Goal: Find specific page/section: Find specific page/section

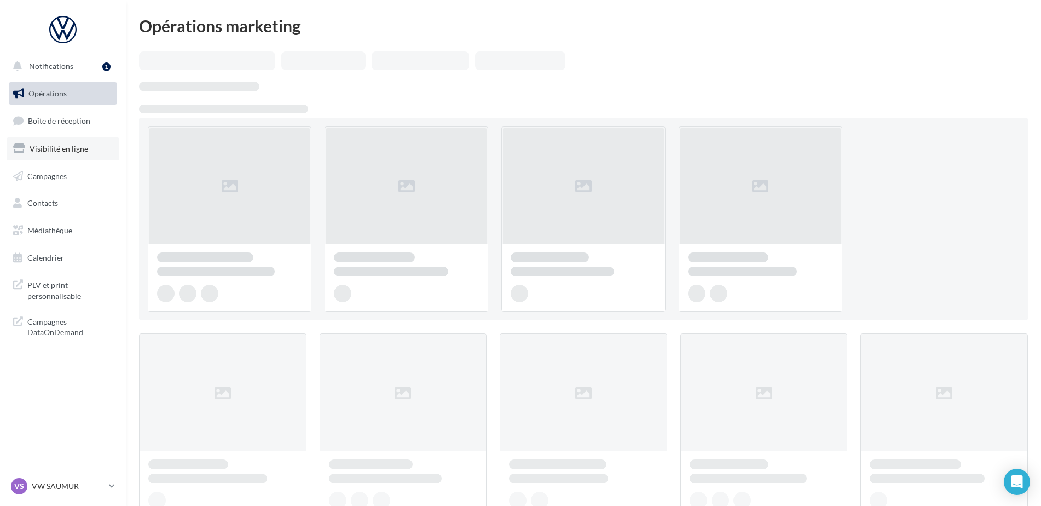
click at [71, 144] on span "Visibilité en ligne" at bounding box center [59, 148] width 59 height 9
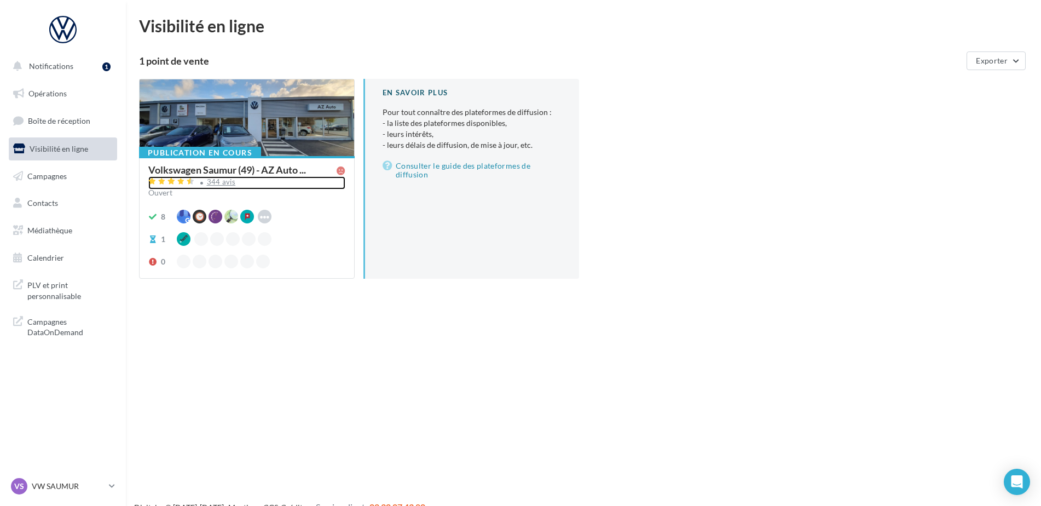
click at [219, 180] on div "344 avis" at bounding box center [221, 181] width 29 height 7
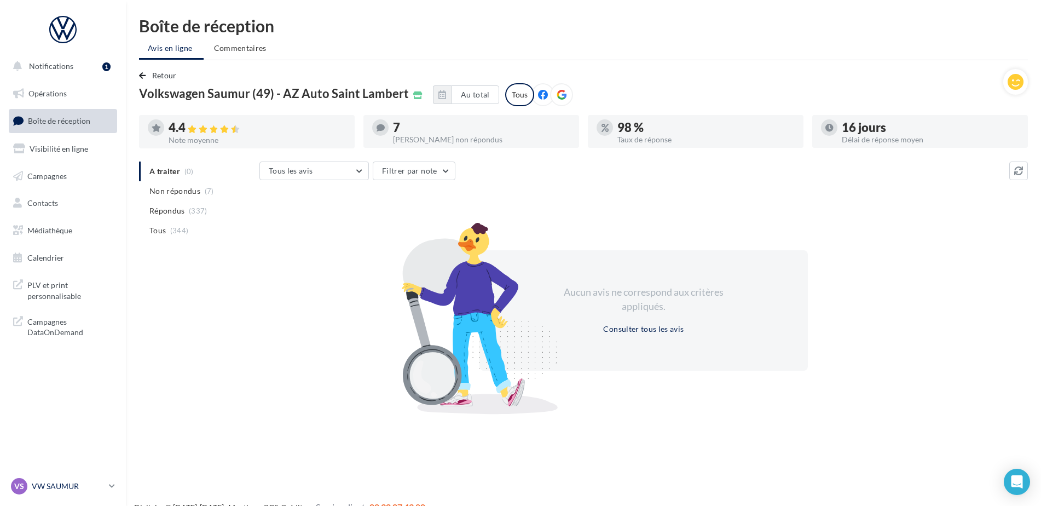
click at [54, 482] on p "VW SAUMUR" at bounding box center [68, 486] width 73 height 11
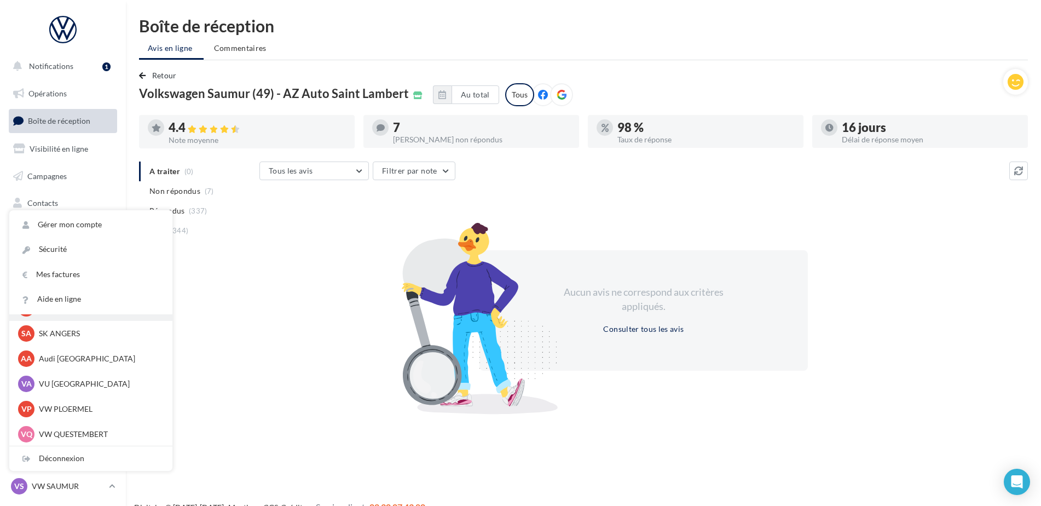
scroll to position [101, 0]
click at [78, 354] on p "Audi [GEOGRAPHIC_DATA]" at bounding box center [99, 357] width 120 height 11
